Goal: Task Accomplishment & Management: Complete application form

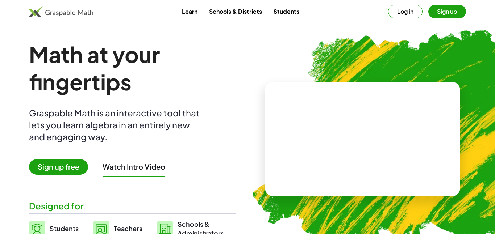
click at [413, 13] on button "Log in" at bounding box center [405, 12] width 34 height 14
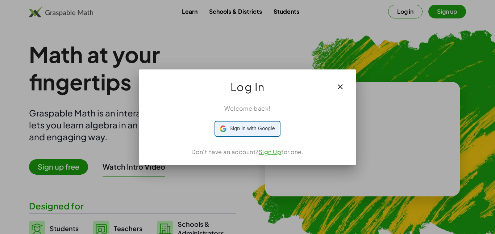
click at [247, 129] on span "Sign in with Google" at bounding box center [251, 129] width 45 height 8
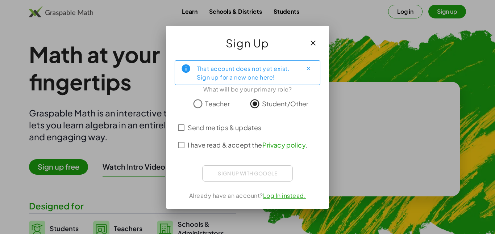
click at [256, 171] on div "Sign up with Google Sign in with Google Sign in with Google. Opens in new tab" at bounding box center [247, 173] width 91 height 16
click at [227, 130] on span "Send me tips & updates" at bounding box center [224, 128] width 73 height 10
click at [228, 140] on span "I have read & accept the Privacy policy ." at bounding box center [247, 145] width 119 height 10
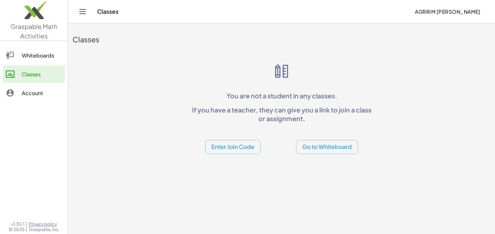
click at [249, 150] on button "Enter Join Code" at bounding box center [232, 147] width 55 height 14
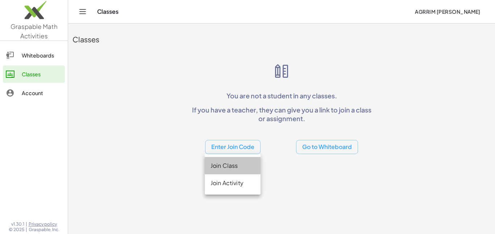
click at [245, 164] on div "Join Class" at bounding box center [232, 165] width 44 height 9
